Goal: Find specific page/section: Find specific page/section

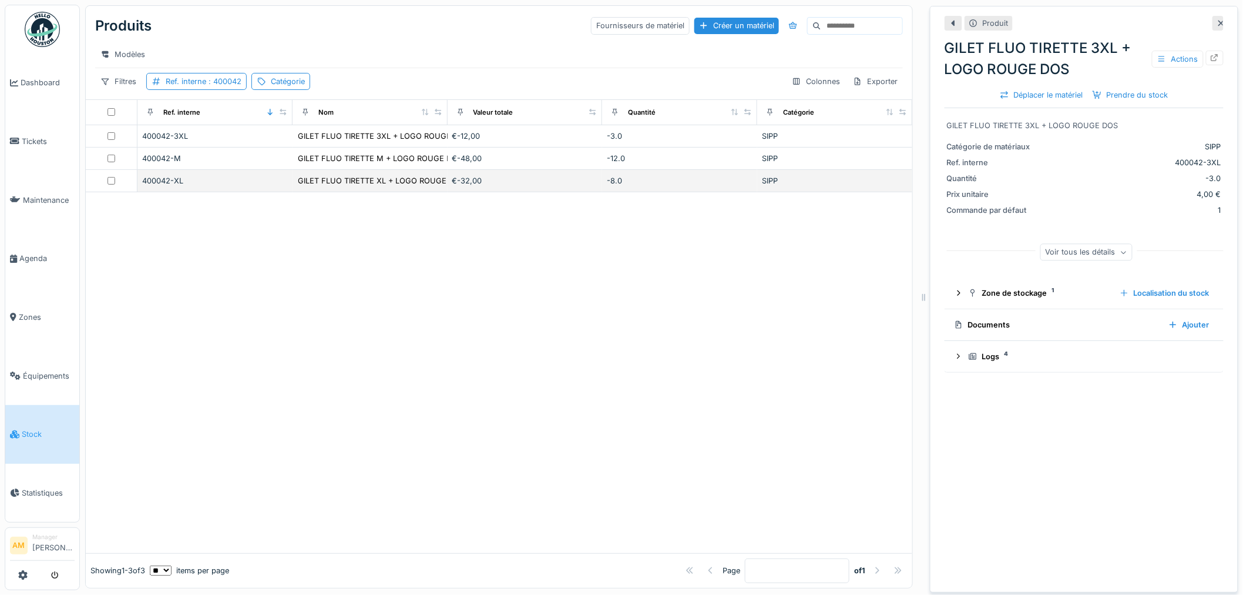
drag, startPoint x: 546, startPoint y: 279, endPoint x: 414, endPoint y: 198, distance: 155.6
click at [540, 272] on div at bounding box center [499, 372] width 827 height 361
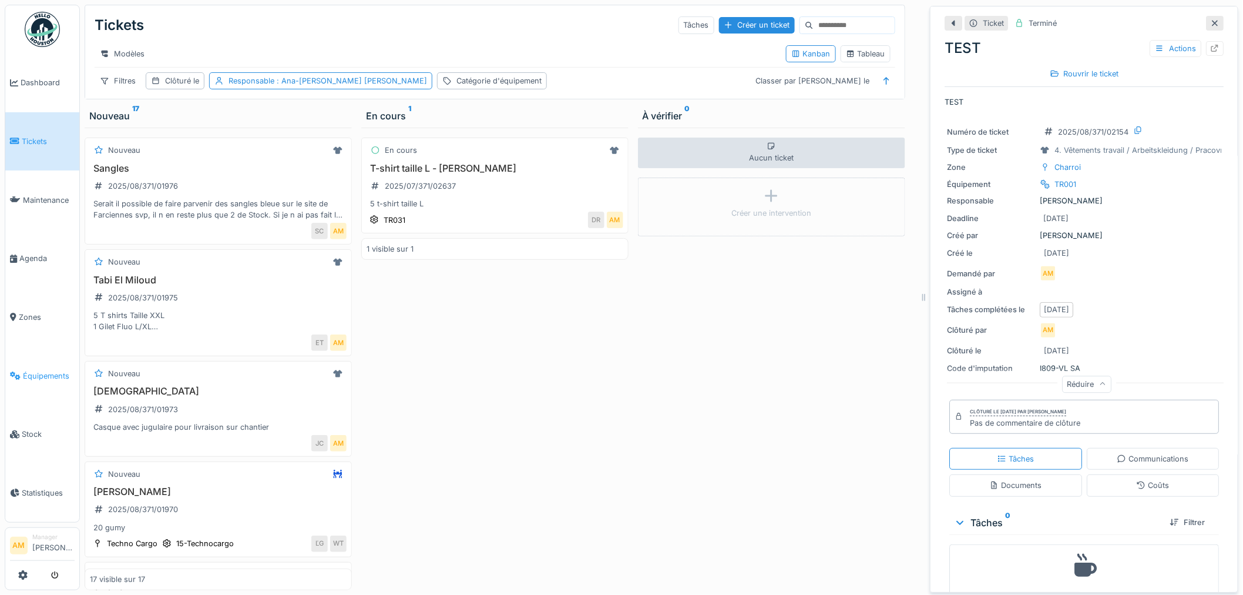
click at [36, 360] on link "Équipements" at bounding box center [42, 375] width 74 height 59
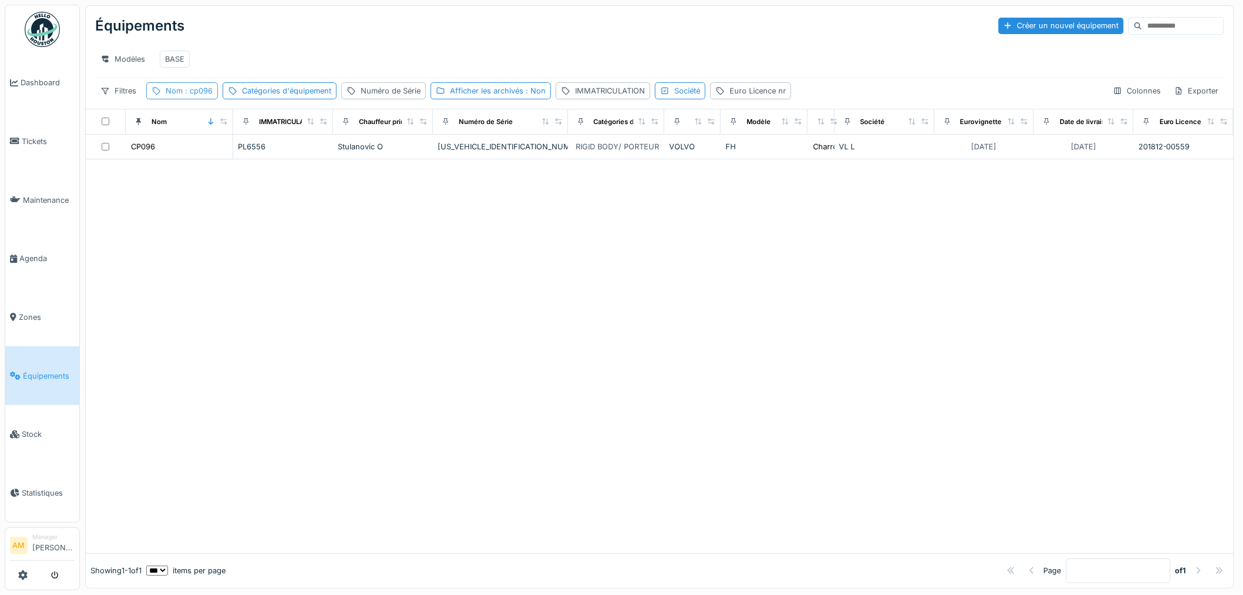
click at [209, 95] on span ": cp096" at bounding box center [198, 90] width 30 height 9
drag, startPoint x: 186, startPoint y: 156, endPoint x: -57, endPoint y: 159, distance: 243.2
click at [0, 159] on html "Dashboard Tickets Maintenance Agenda Zones Équipements Stock Statistiques AM Ma…" at bounding box center [621, 297] width 1243 height 595
type input "*****"
click at [360, 539] on div "Équipements Créer un nouvel équipement Modèles BASE Filtres Nom : cp062 Catégor…" at bounding box center [659, 296] width 1149 height 583
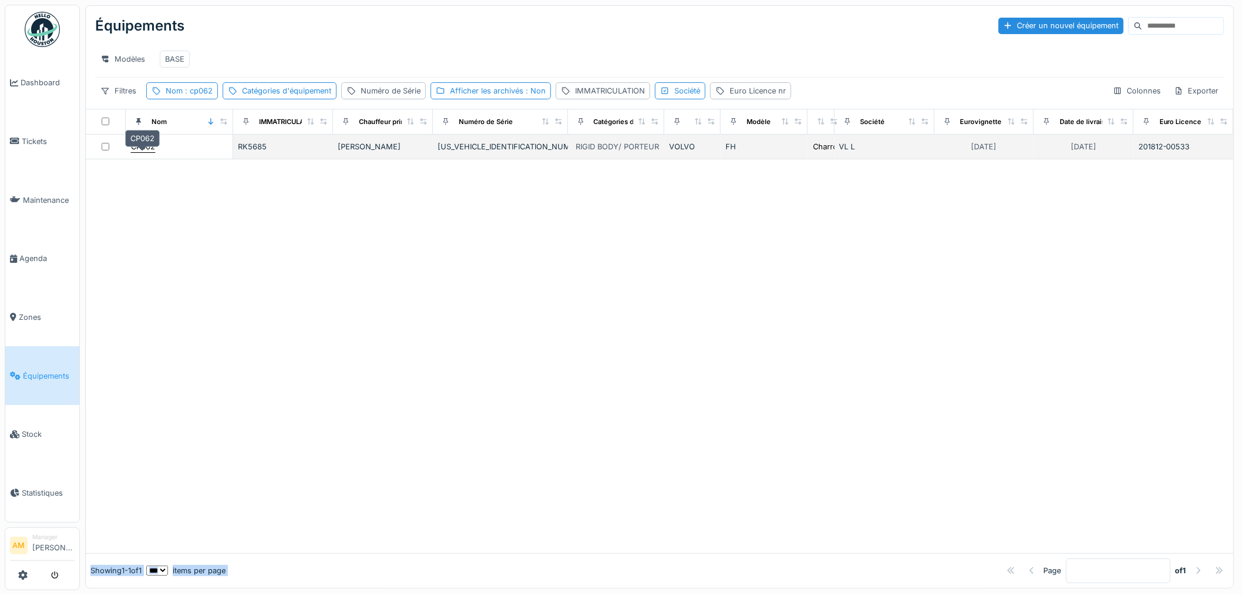
click at [143, 152] on div "CP062" at bounding box center [143, 146] width 24 height 11
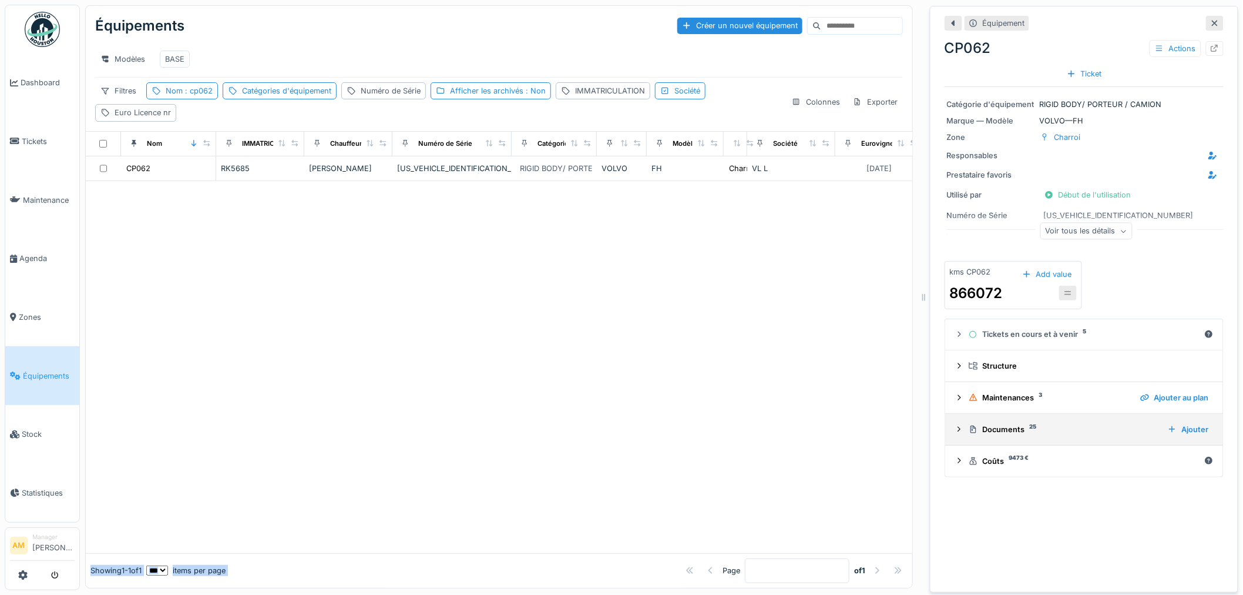
click at [955, 428] on icon at bounding box center [959, 429] width 9 height 8
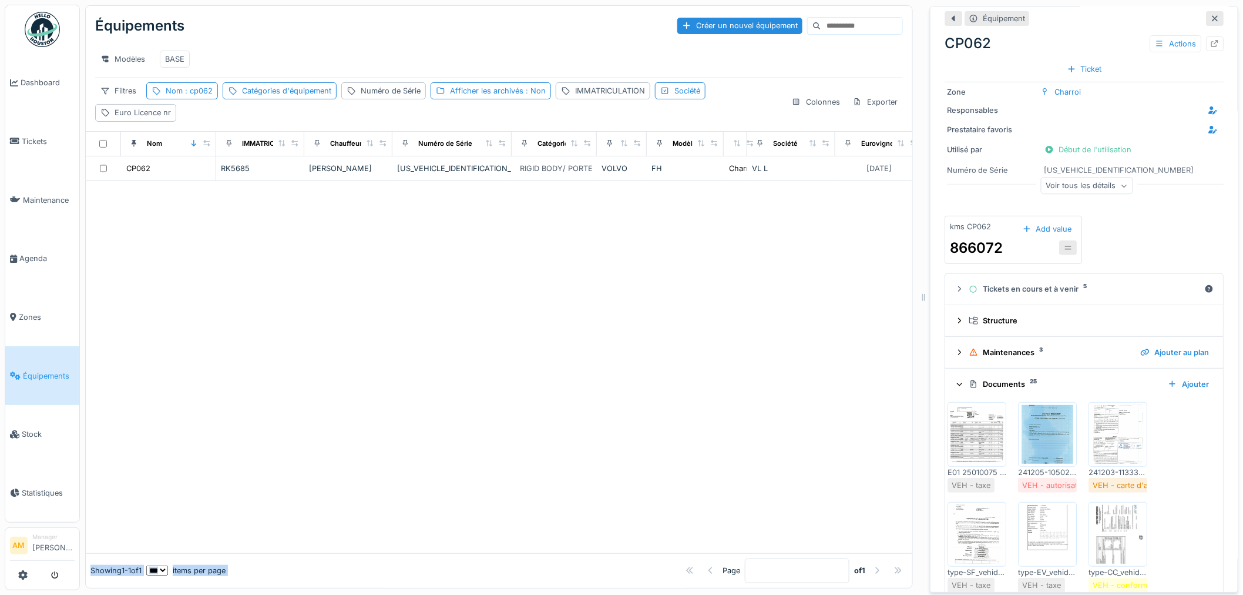
scroll to position [65, 0]
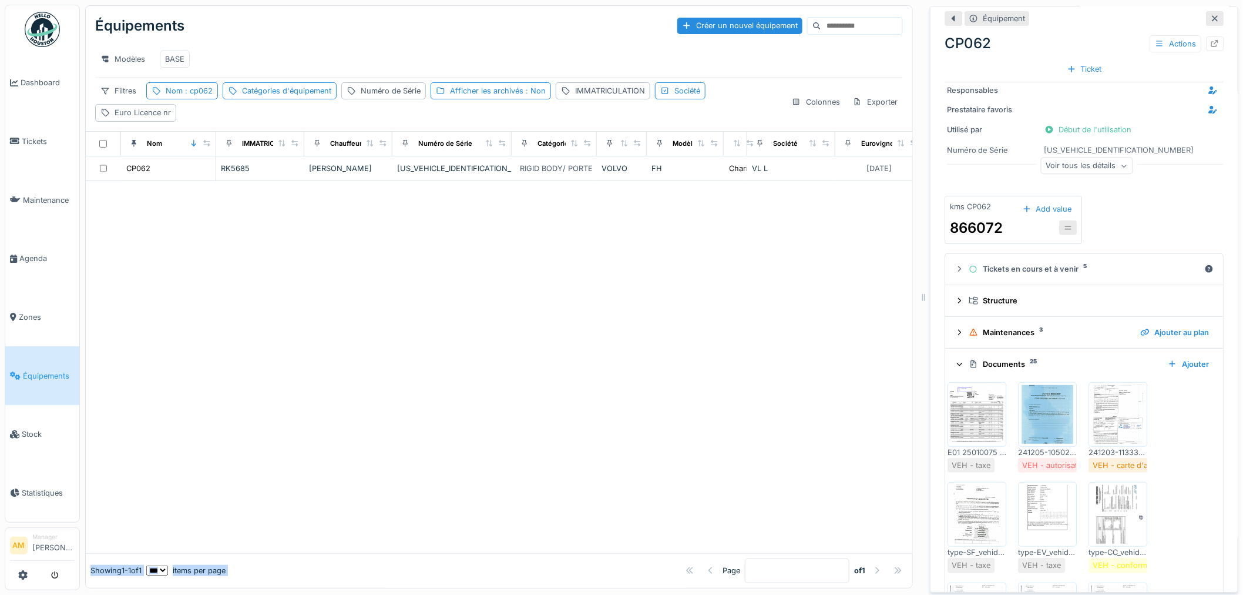
click at [1117, 427] on img at bounding box center [1118, 414] width 53 height 59
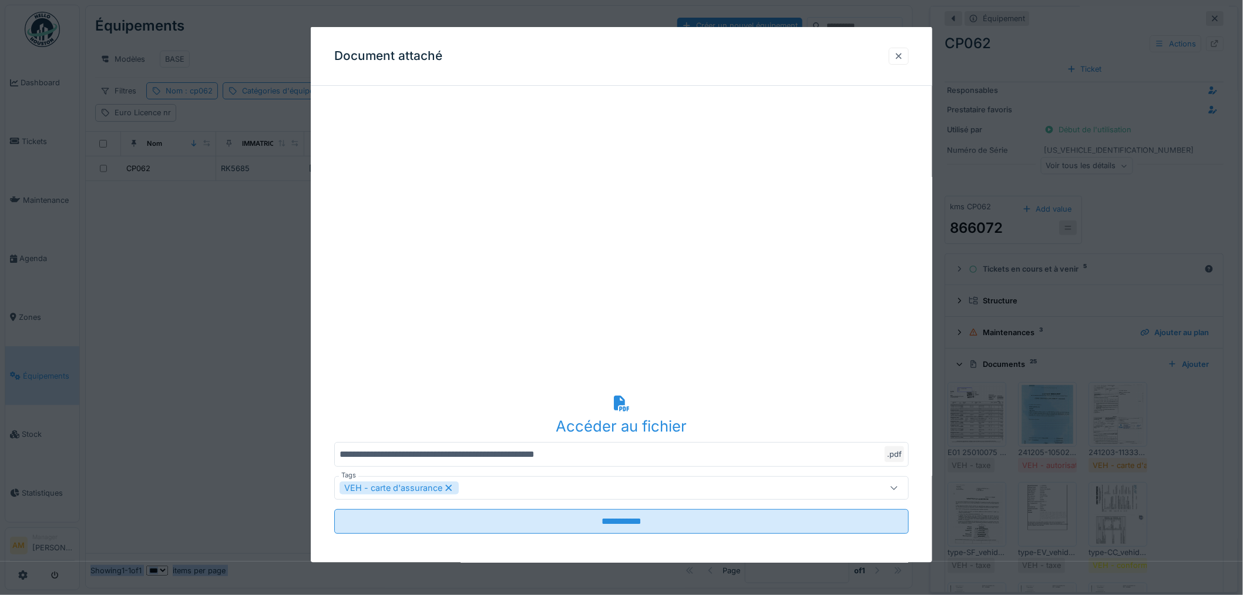
click at [904, 55] on div at bounding box center [898, 55] width 9 height 11
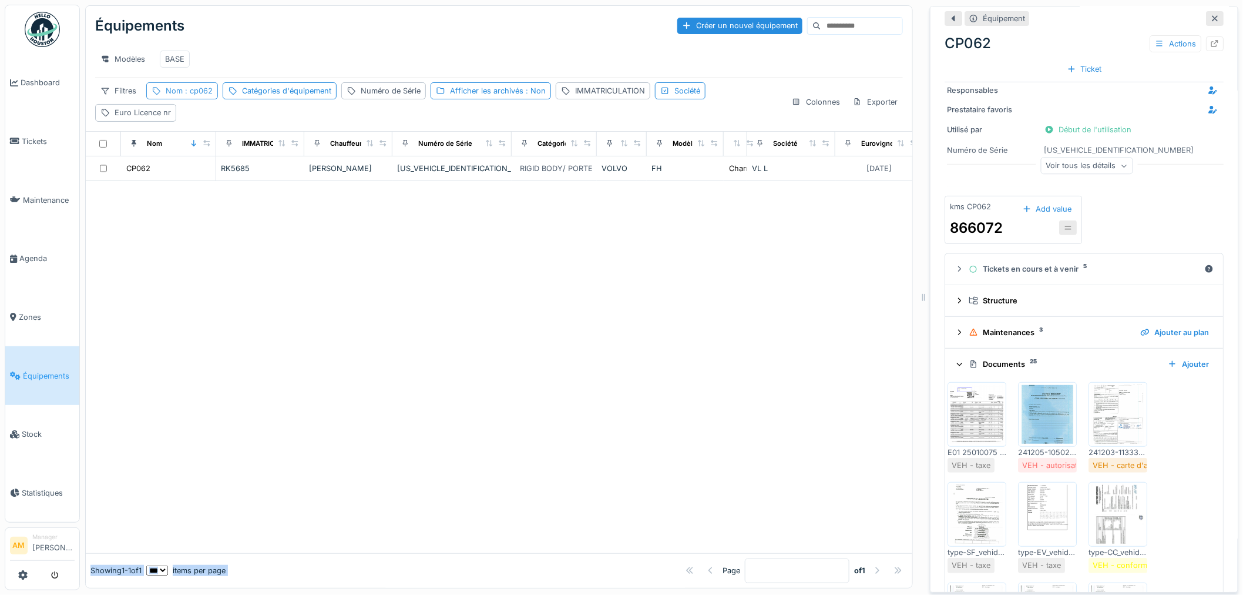
click at [210, 95] on span ": cp062" at bounding box center [198, 90] width 30 height 9
drag, startPoint x: 197, startPoint y: 159, endPoint x: 86, endPoint y: 156, distance: 111.1
click at [112, 161] on body "Dashboard Tickets Maintenance Agenda Zones Équipements Stock Statistiques AM Ma…" at bounding box center [621, 297] width 1243 height 595
type input "*****"
click at [539, 256] on div at bounding box center [499, 367] width 827 height 372
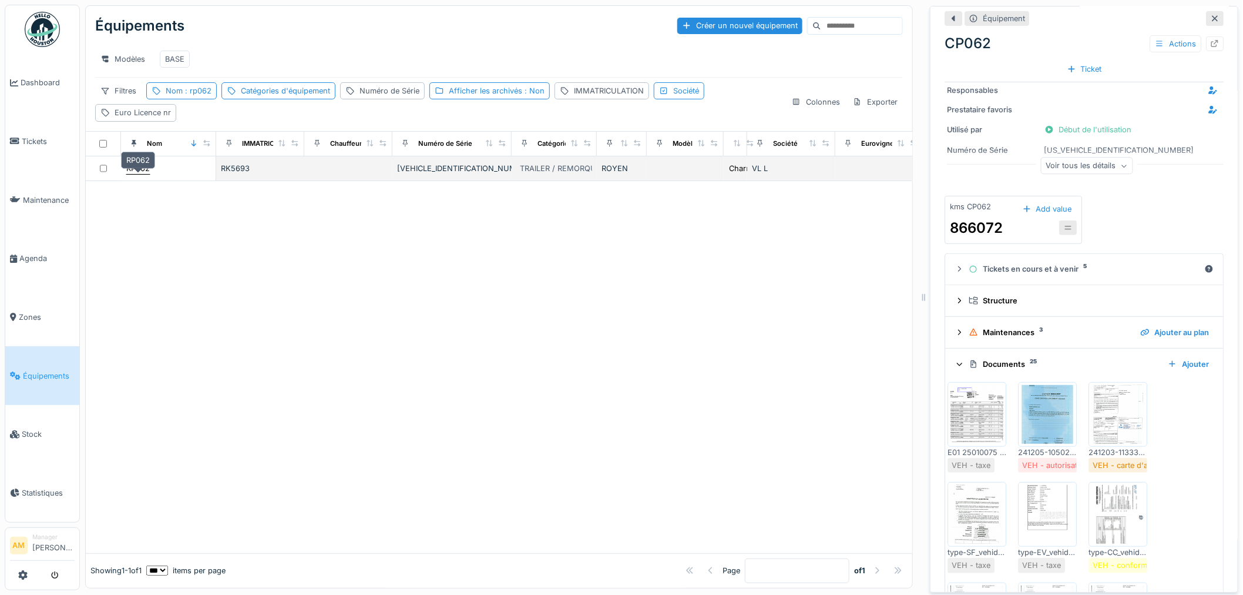
click at [145, 174] on div "RP062" at bounding box center [137, 168] width 23 height 11
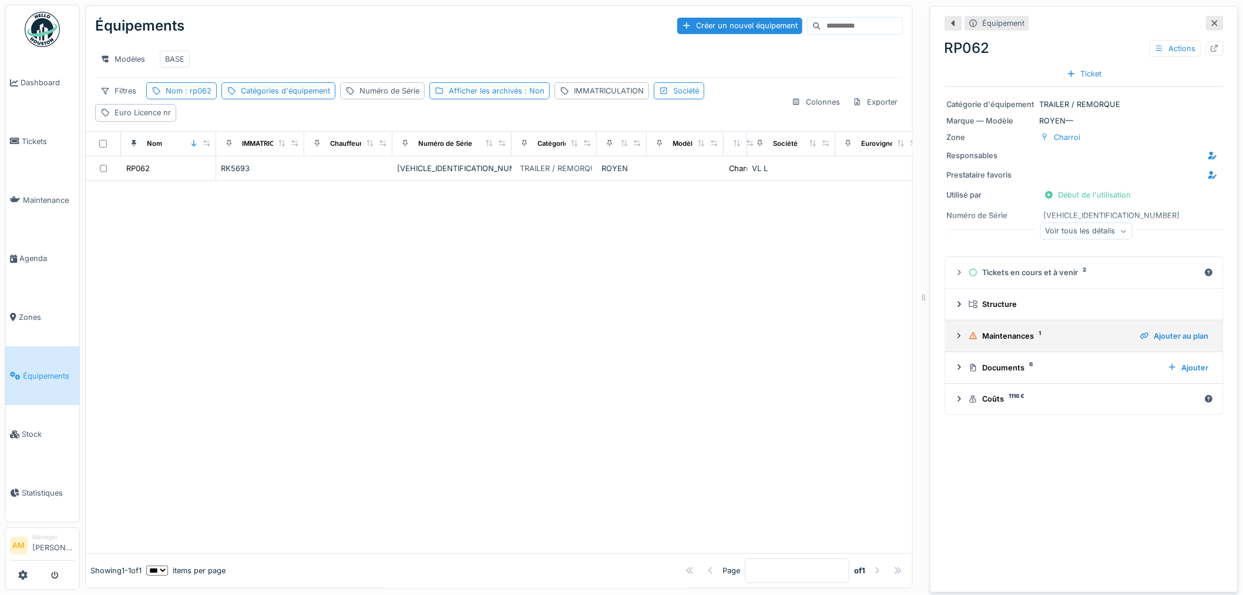
click at [955, 337] on icon at bounding box center [959, 336] width 9 height 8
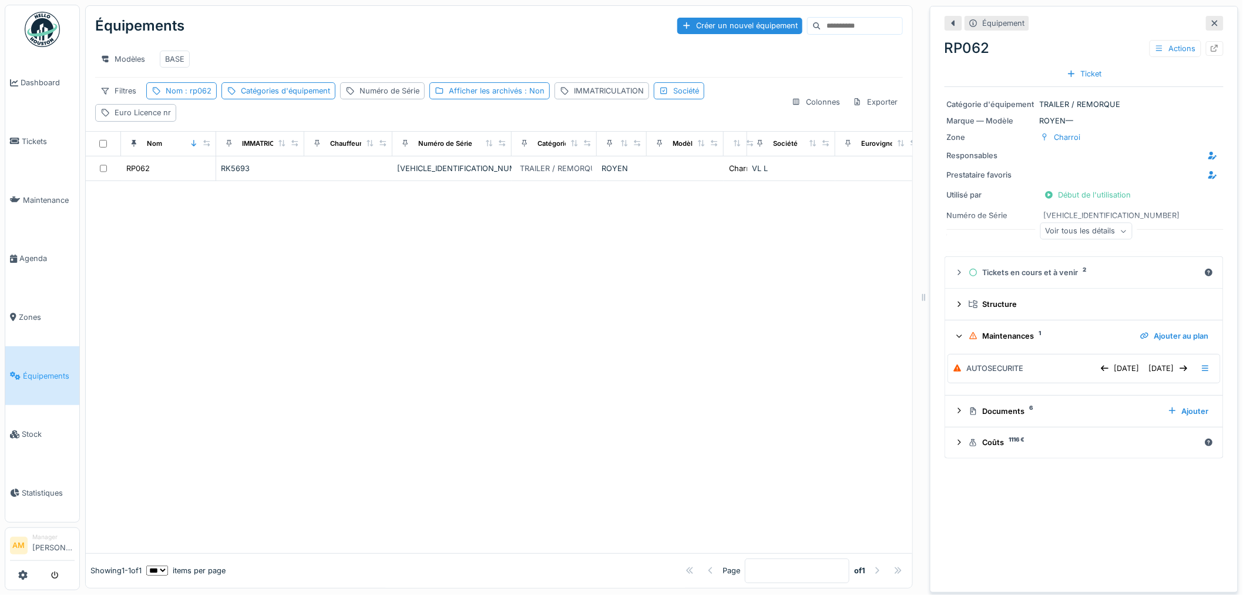
click at [1063, 231] on div "Voir tous les détails" at bounding box center [1086, 231] width 92 height 17
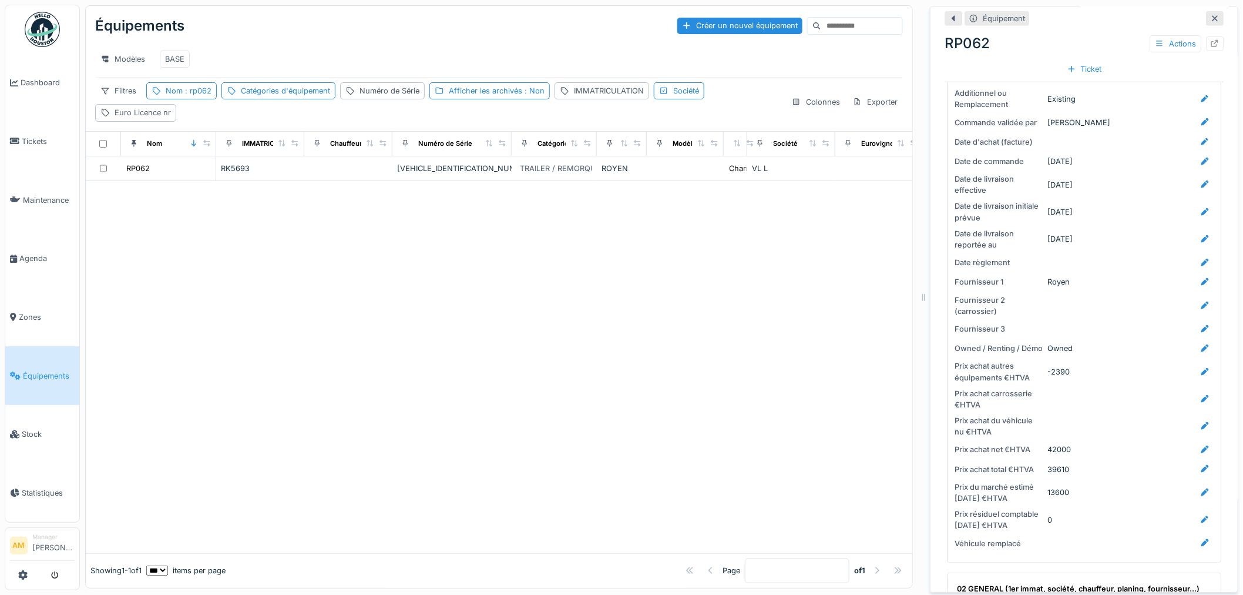
scroll to position [326, 0]
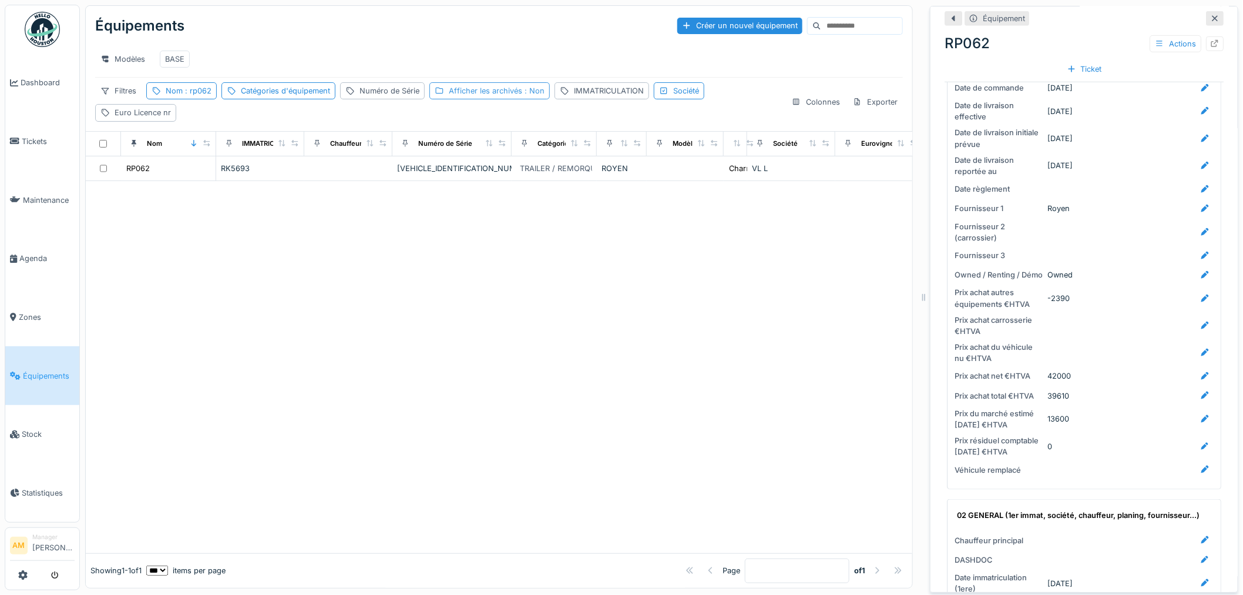
click at [496, 96] on div "Afficher les archivés : Non" at bounding box center [497, 90] width 96 height 11
click at [437, 156] on div at bounding box center [438, 154] width 9 height 9
click at [315, 326] on div at bounding box center [499, 367] width 827 height 372
click at [478, 96] on div "Afficher les archivés : Oui" at bounding box center [495, 90] width 93 height 11
click at [439, 152] on icon at bounding box center [438, 155] width 7 height 6
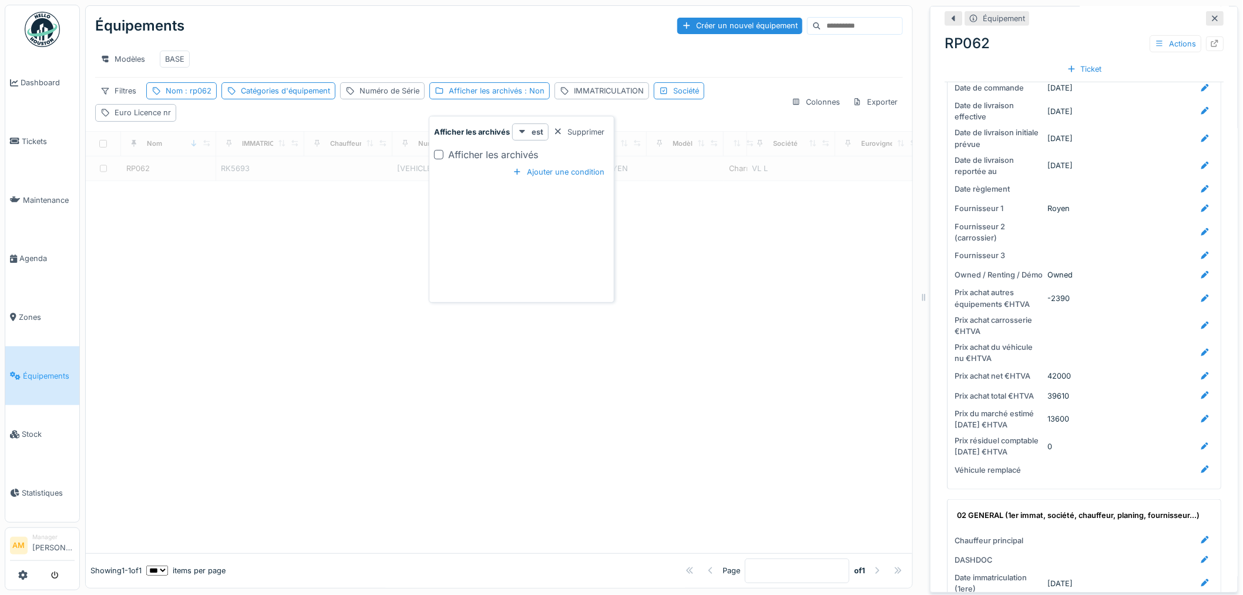
click at [342, 269] on div at bounding box center [499, 367] width 827 height 372
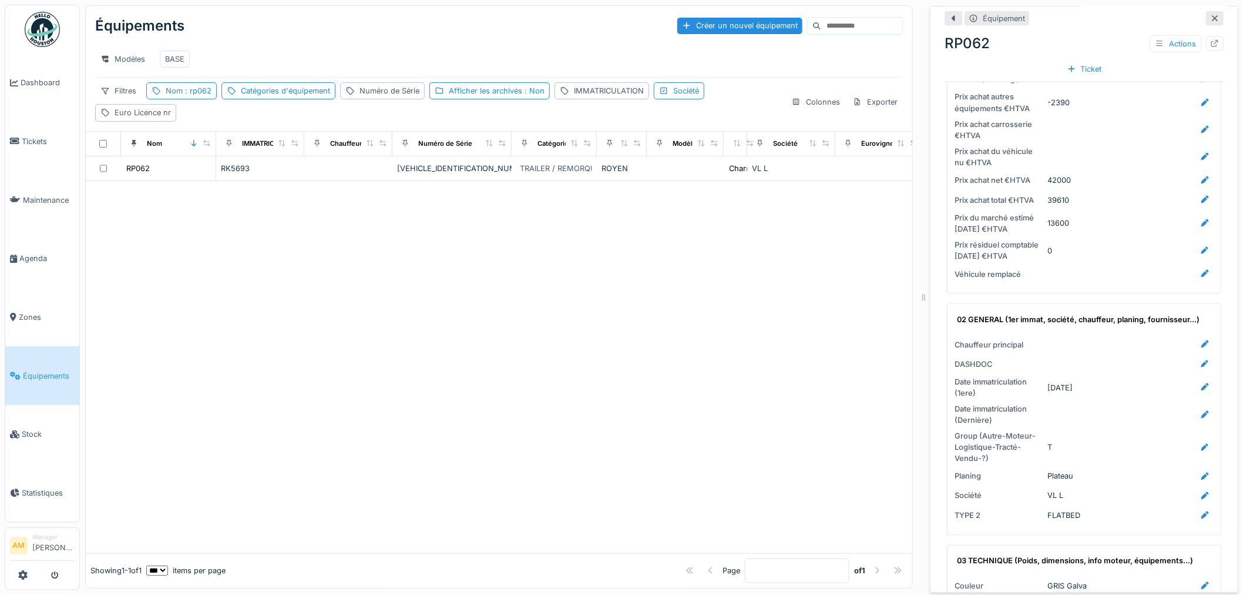
scroll to position [9, 0]
click at [196, 95] on div "Nom : rp062" at bounding box center [189, 90] width 46 height 11
click at [61, 145] on body "Dashboard Tickets Maintenance Agenda Zones Équipements Stock Statistiques AM Ma…" at bounding box center [621, 297] width 1243 height 595
type input "*****"
drag, startPoint x: 313, startPoint y: 492, endPoint x: 53, endPoint y: 171, distance: 413.1
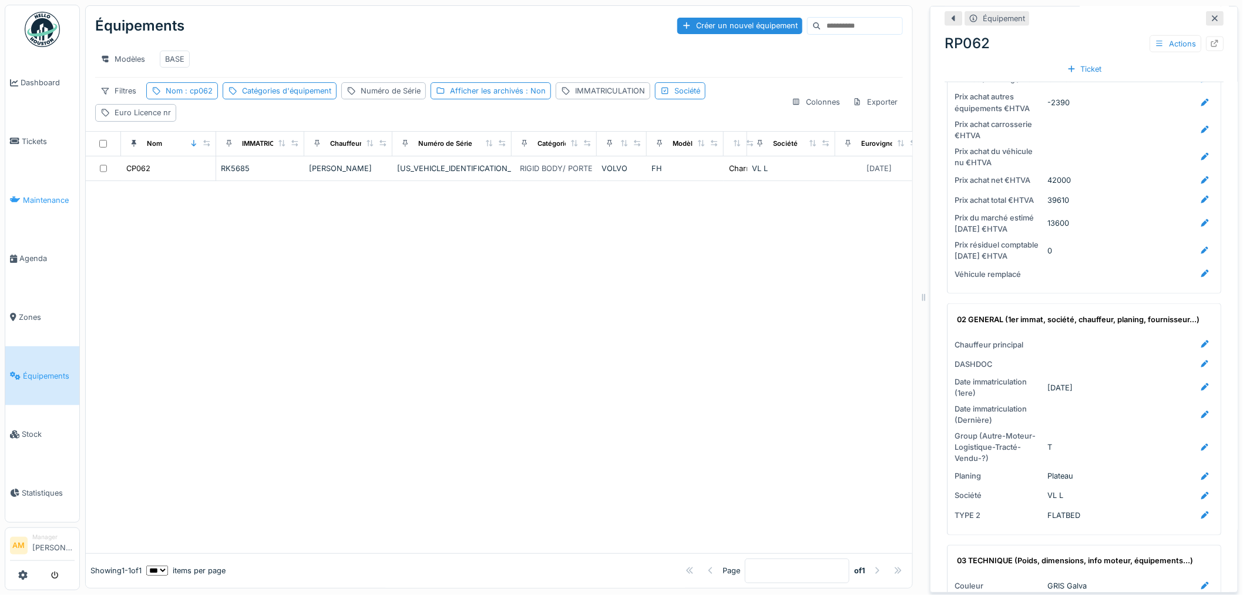
click at [307, 480] on div at bounding box center [499, 367] width 827 height 372
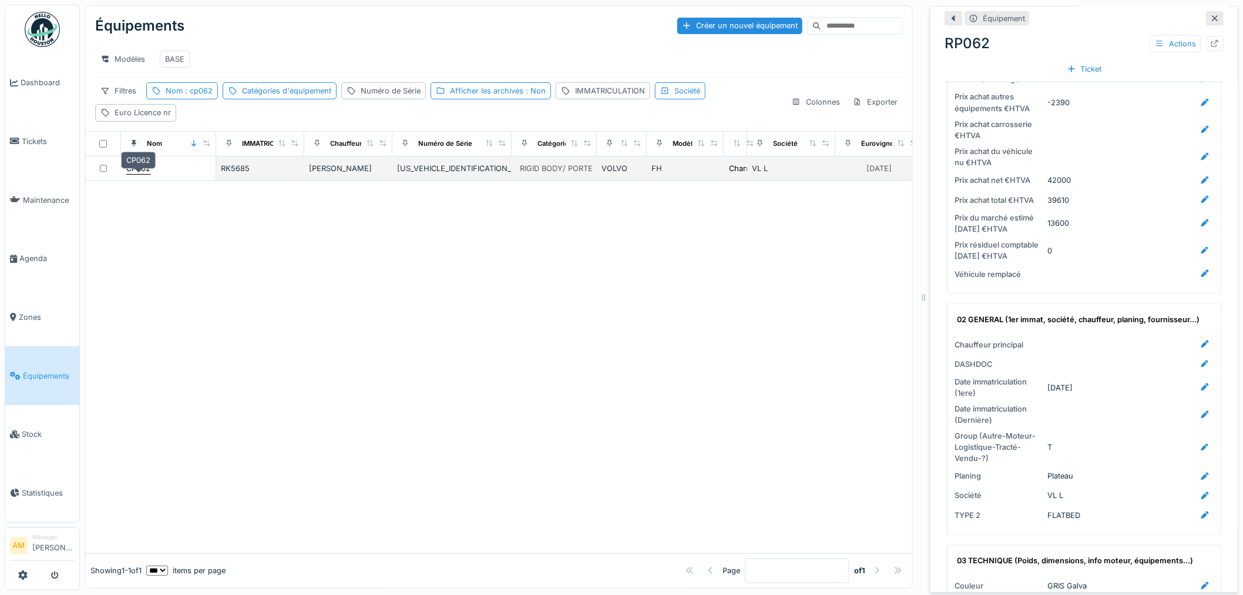
click at [136, 167] on div "CP062" at bounding box center [138, 168] width 24 height 11
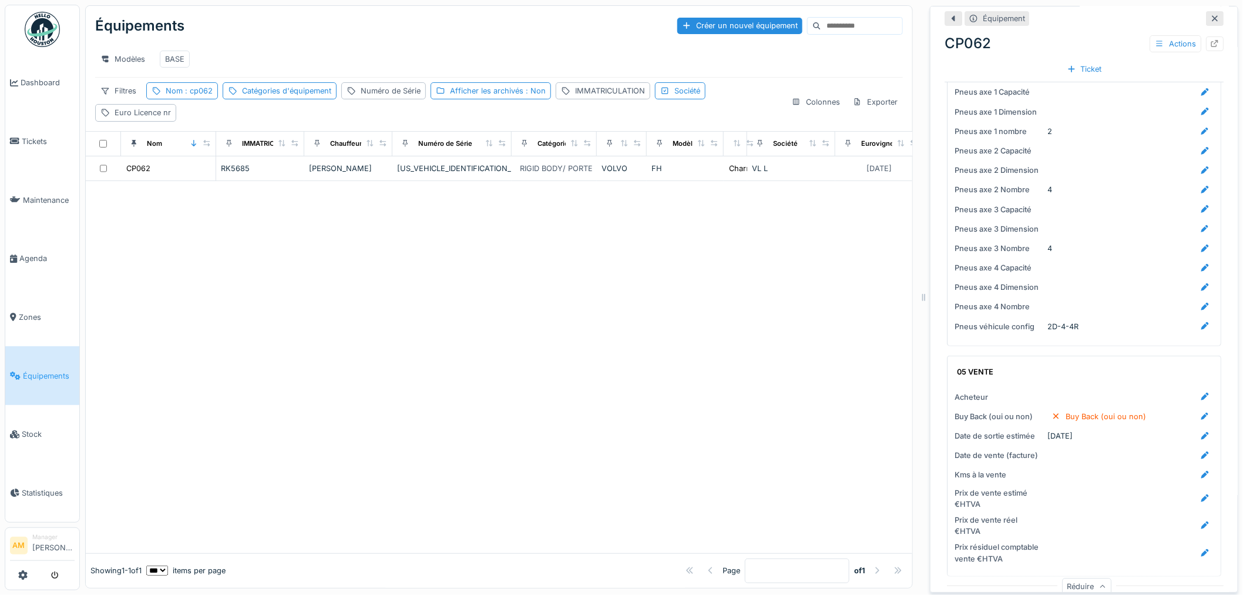
scroll to position [2152, 0]
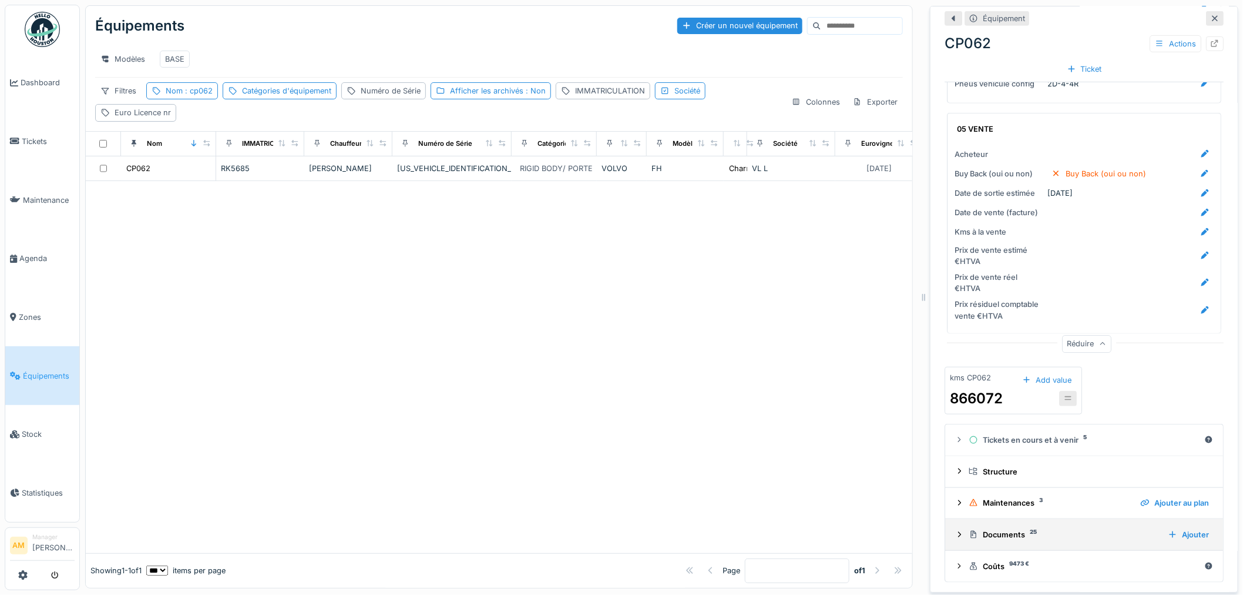
click at [955, 530] on icon at bounding box center [959, 534] width 9 height 8
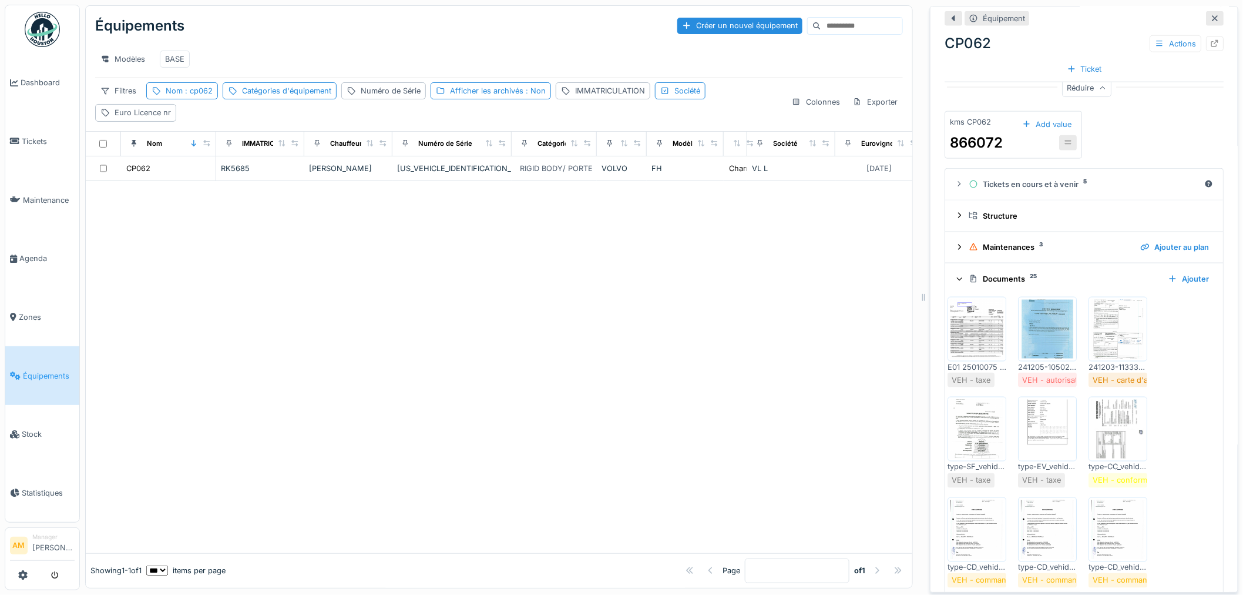
scroll to position [2413, 0]
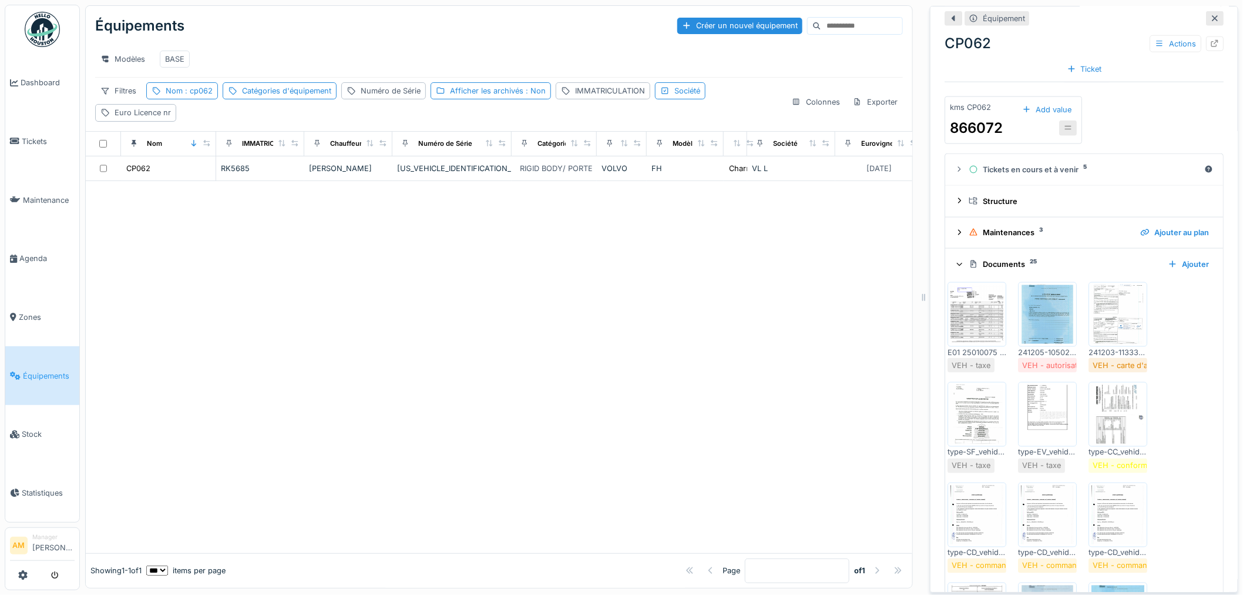
drag, startPoint x: 453, startPoint y: 320, endPoint x: 442, endPoint y: 298, distance: 24.4
click at [450, 313] on div at bounding box center [499, 367] width 827 height 372
click at [194, 91] on span ": cp062" at bounding box center [198, 90] width 30 height 9
click at [0, 109] on html "Dashboard Tickets Maintenance Agenda Zones Équipements Stock Statistiques AM Ma…" at bounding box center [621, 297] width 1243 height 595
type input "*****"
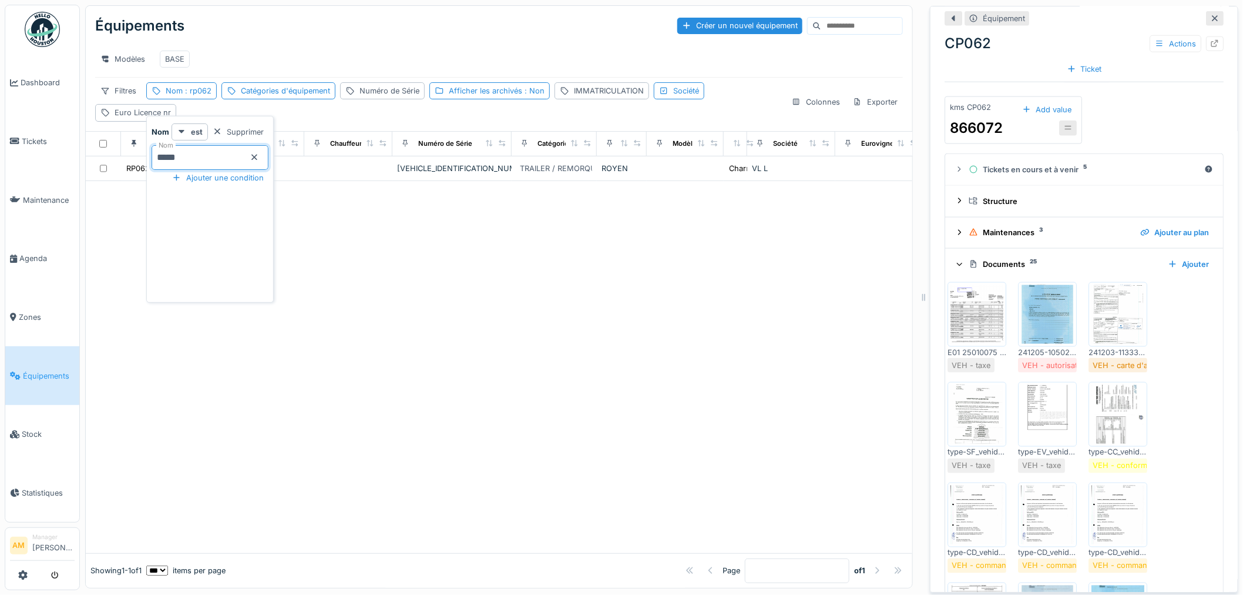
click at [391, 404] on div at bounding box center [499, 367] width 827 height 372
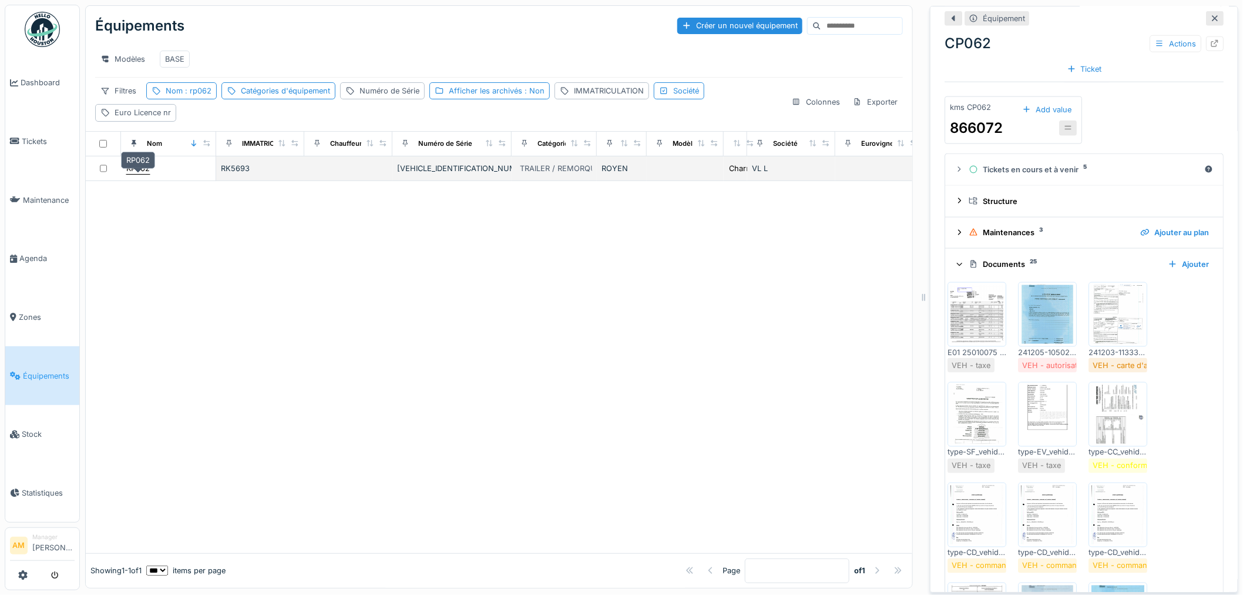
click at [142, 169] on div "RP062" at bounding box center [137, 168] width 23 height 11
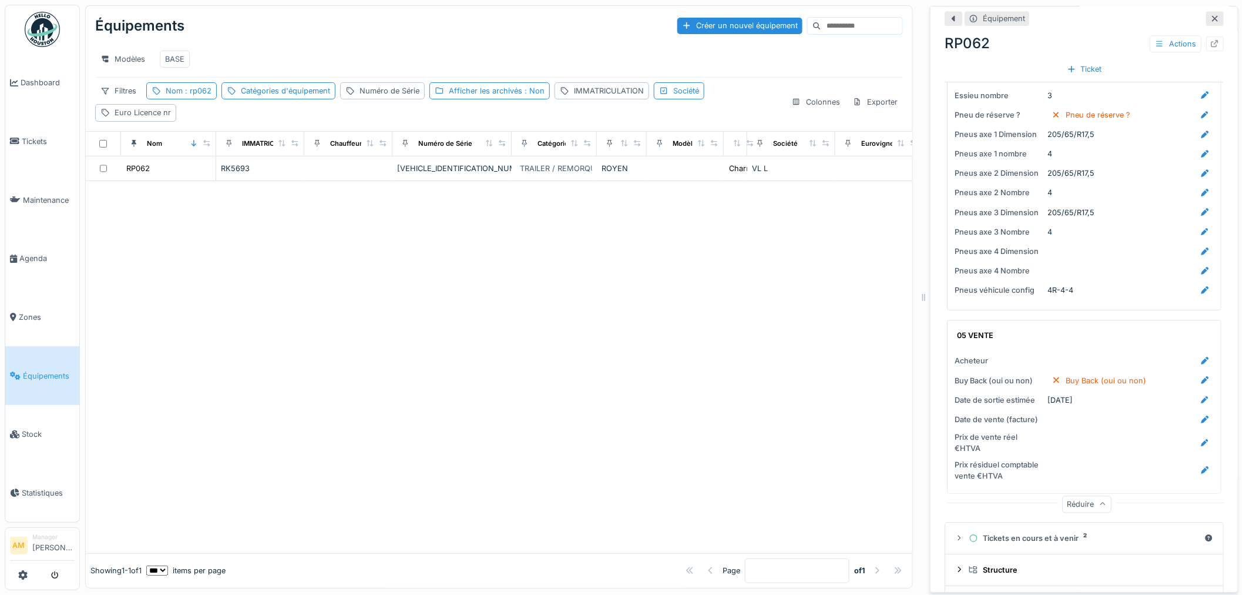
scroll to position [1574, 0]
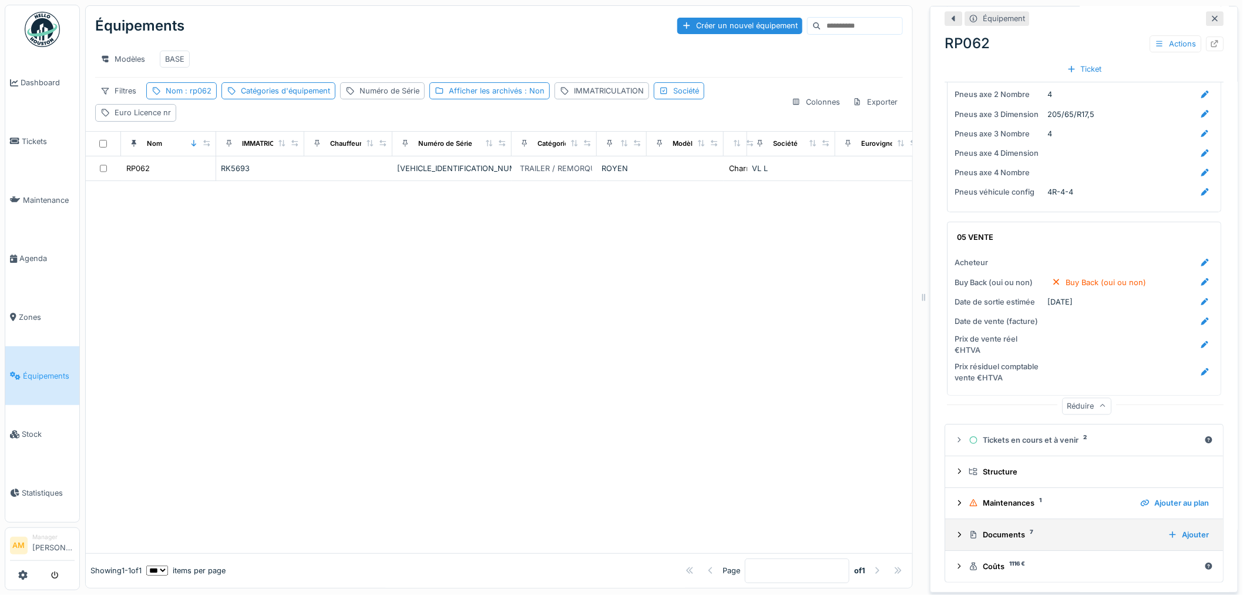
click at [955, 530] on icon at bounding box center [959, 534] width 9 height 8
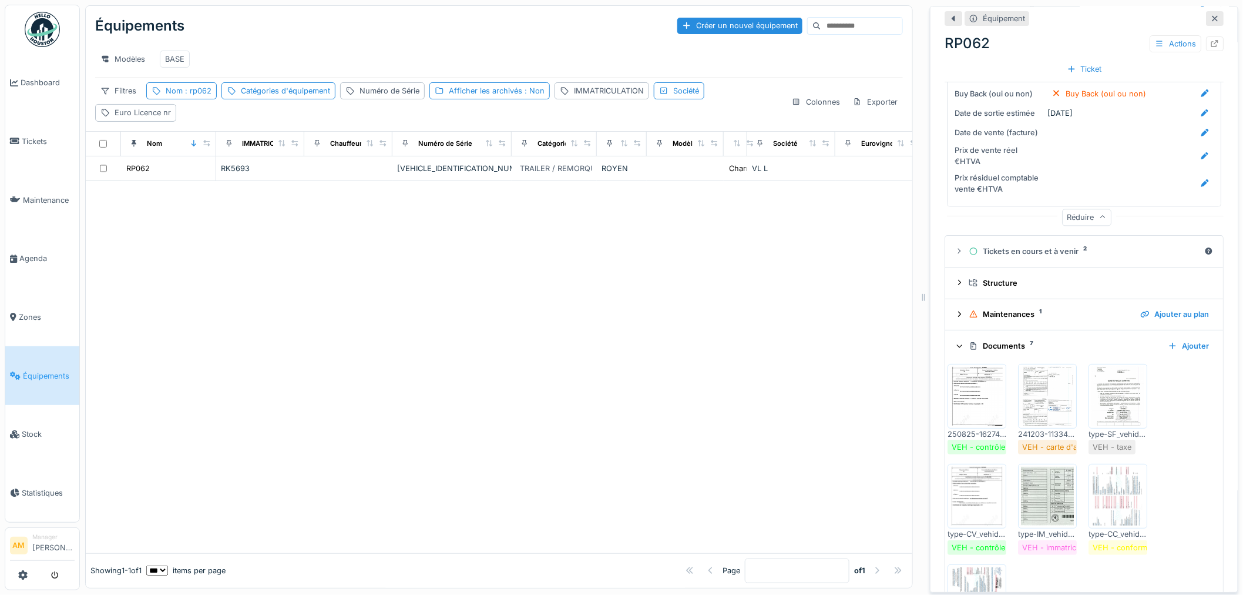
scroll to position [1770, 0]
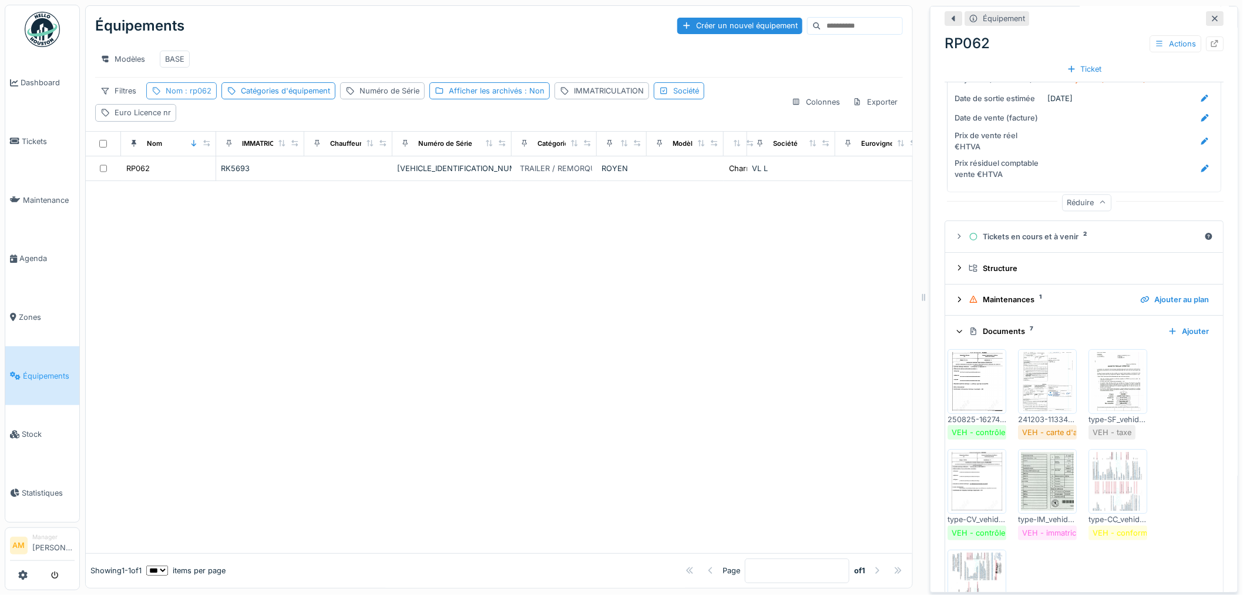
click at [192, 96] on div "Nom : rp062" at bounding box center [189, 90] width 46 height 11
drag, startPoint x: 200, startPoint y: 150, endPoint x: 25, endPoint y: 119, distance: 177.3
click at [25, 119] on body "Dashboard Tickets Maintenance Agenda Zones Équipements Stock Statistiques AM Ma…" at bounding box center [621, 297] width 1243 height 595
type input "*****"
click at [414, 238] on div at bounding box center [499, 367] width 827 height 372
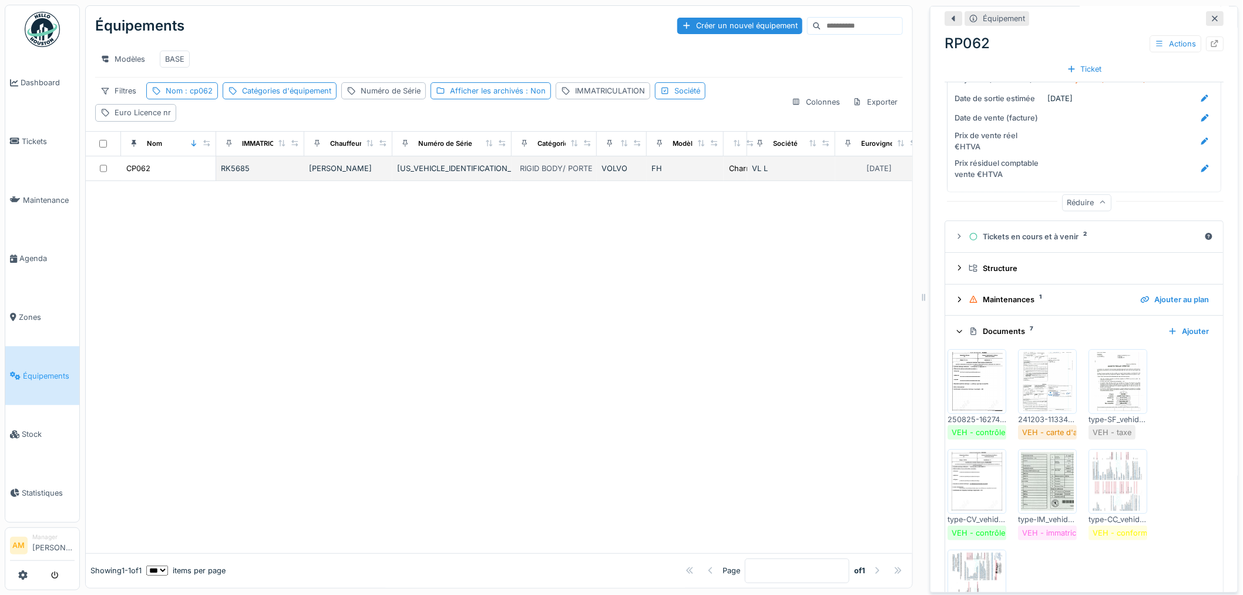
click at [152, 168] on div "CP062" at bounding box center [168, 168] width 85 height 12
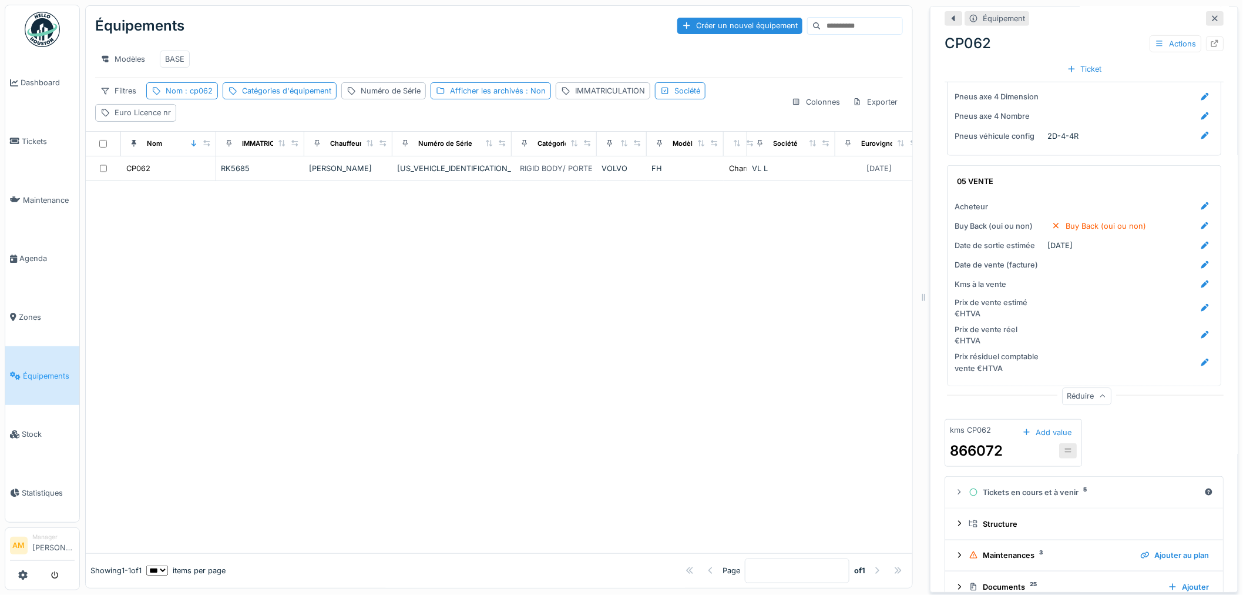
scroll to position [2152, 0]
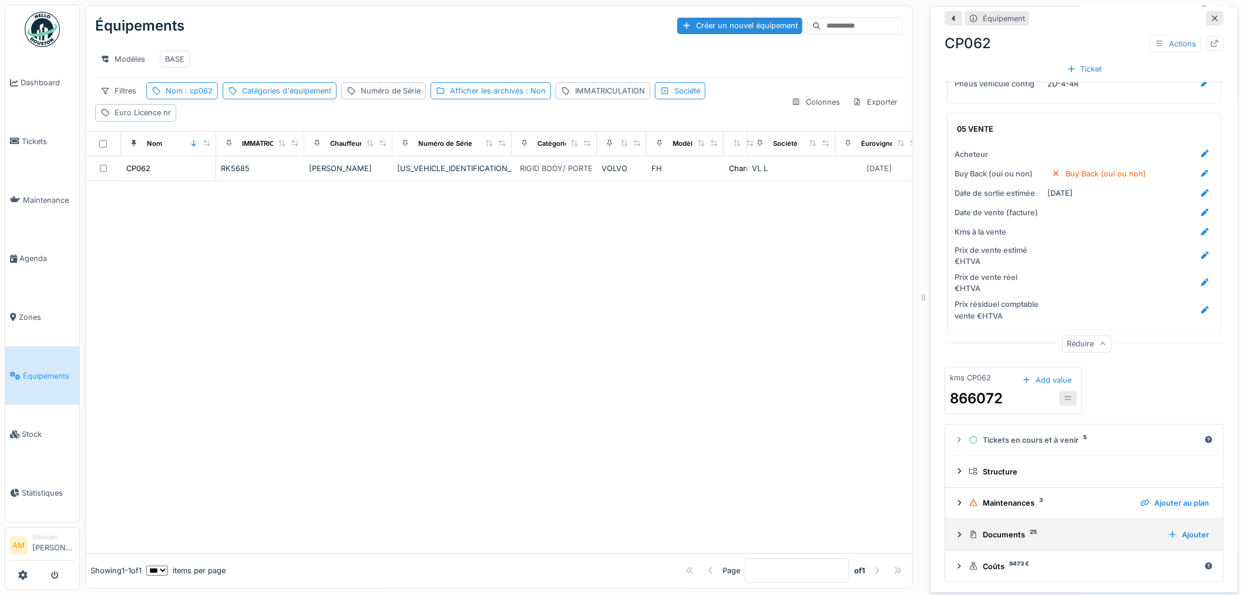
click at [955, 530] on icon at bounding box center [959, 534] width 9 height 8
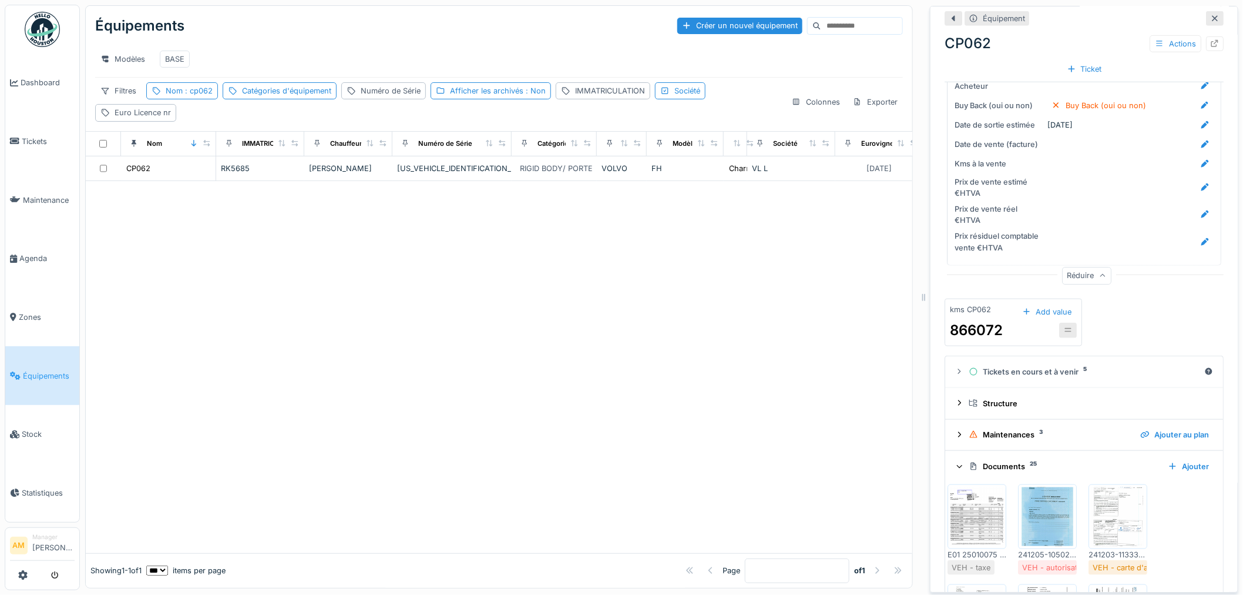
scroll to position [2348, 0]
